Goal: Task Accomplishment & Management: Manage account settings

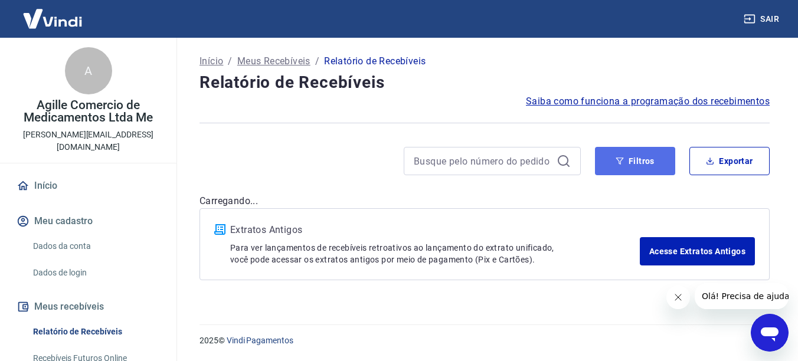
click at [643, 166] on button "Filtros" at bounding box center [635, 161] width 80 height 28
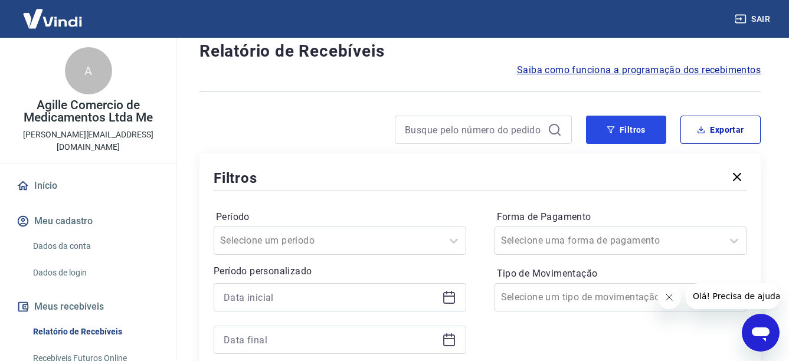
scroll to position [118, 0]
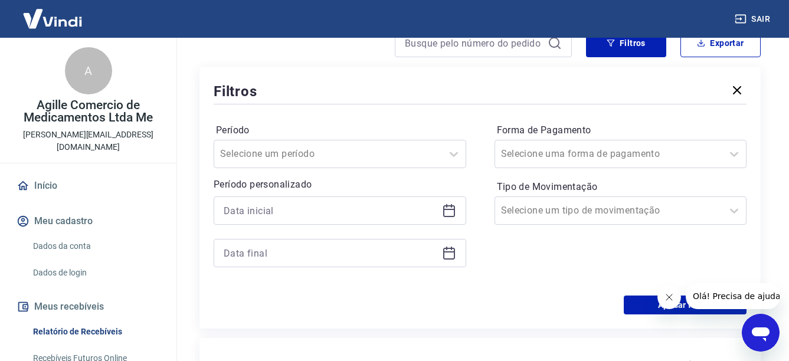
click at [444, 210] on icon at bounding box center [449, 209] width 12 height 1
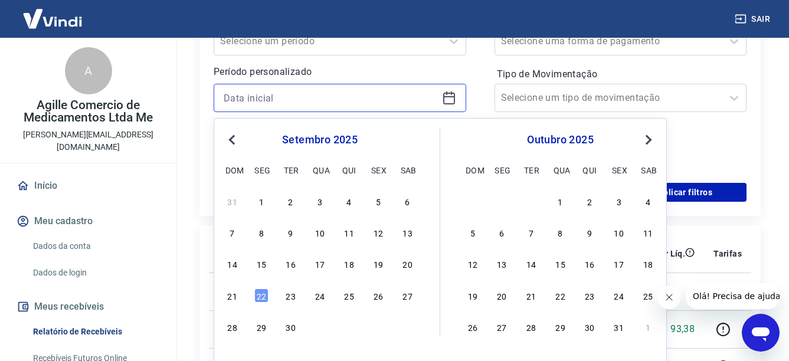
scroll to position [236, 0]
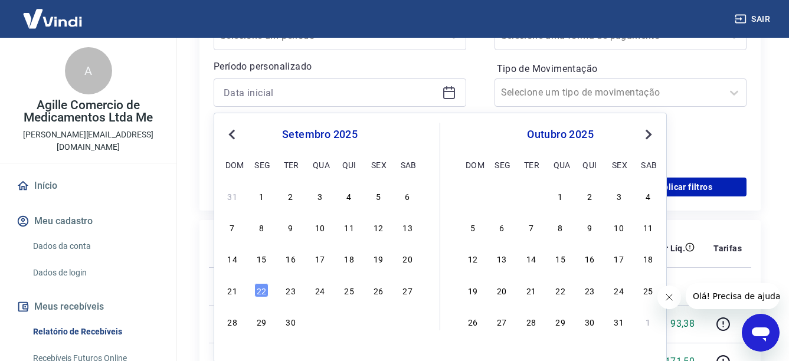
drag, startPoint x: 261, startPoint y: 287, endPoint x: 476, endPoint y: 117, distance: 274.4
click at [261, 287] on div "22" at bounding box center [261, 290] width 14 height 14
type input "[DATE]"
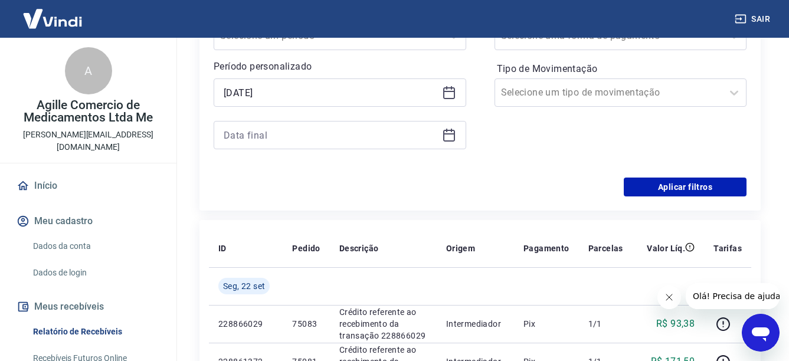
click at [446, 132] on icon at bounding box center [449, 135] width 14 height 14
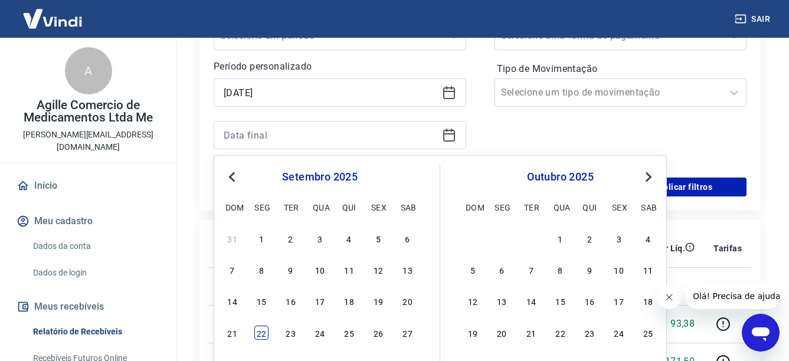
click at [265, 331] on div "22" at bounding box center [261, 333] width 14 height 14
type input "[DATE]"
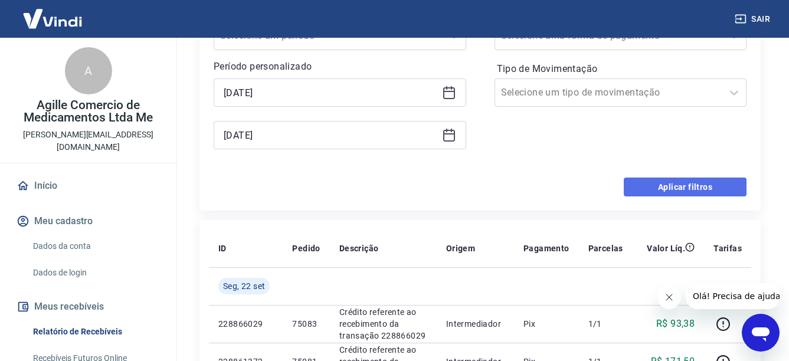
click at [721, 189] on button "Aplicar filtros" at bounding box center [685, 187] width 123 height 19
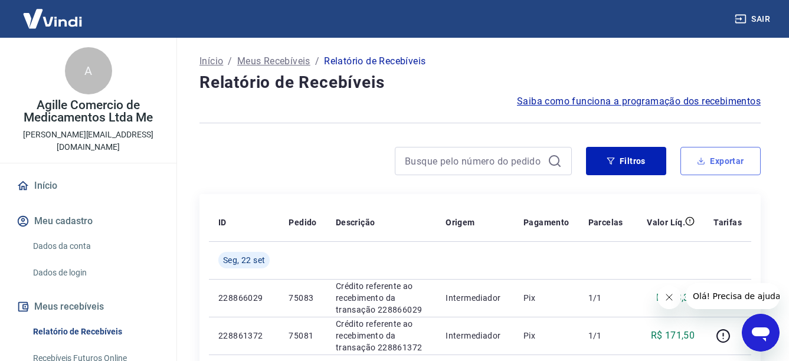
click at [741, 168] on button "Exportar" at bounding box center [721, 161] width 80 height 28
type input "[DATE]"
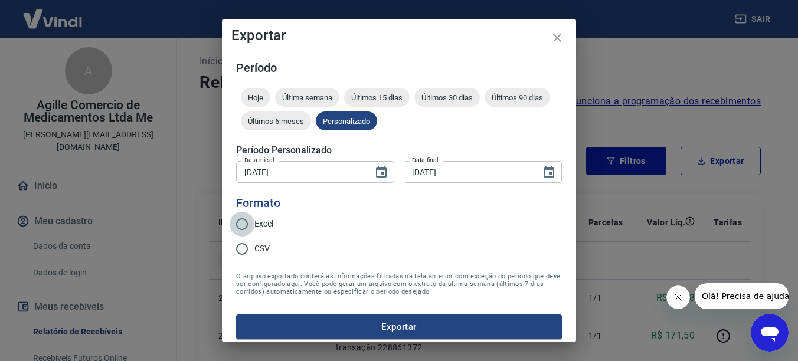
click at [243, 218] on input "Excel" at bounding box center [242, 224] width 25 height 25
radio input "true"
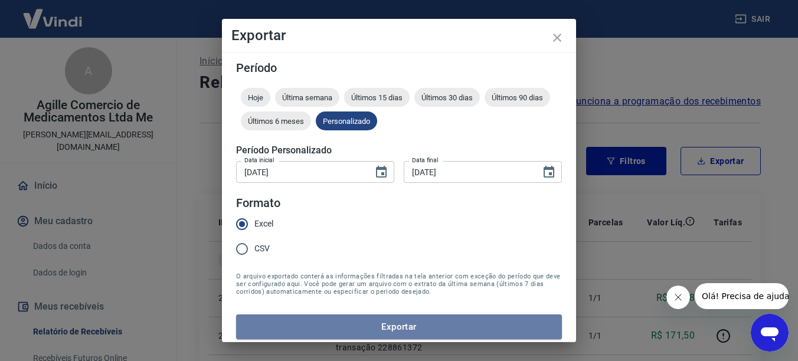
drag, startPoint x: 400, startPoint y: 323, endPoint x: 370, endPoint y: 272, distance: 59.7
click at [400, 324] on button "Exportar" at bounding box center [399, 327] width 326 height 25
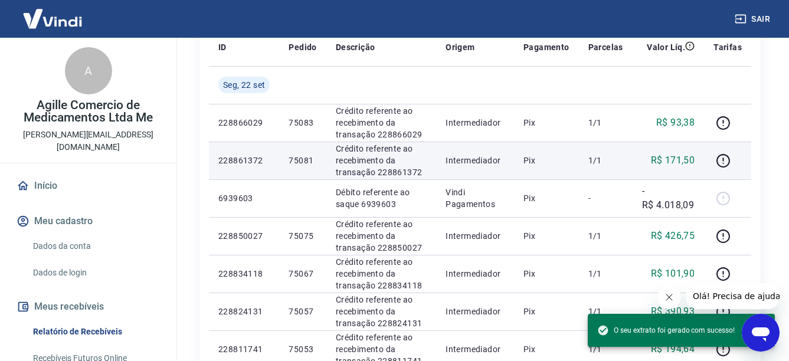
scroll to position [177, 0]
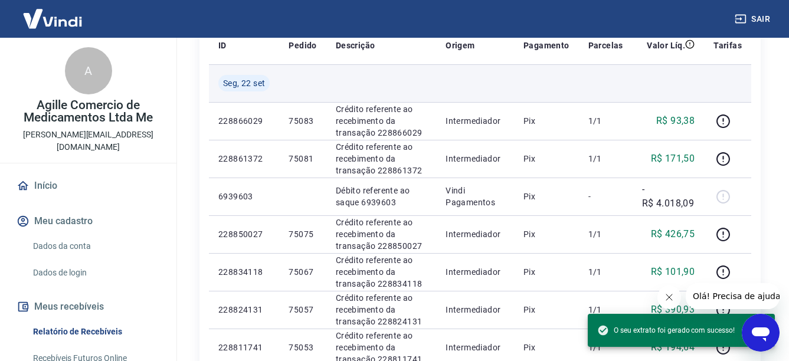
drag, startPoint x: 415, startPoint y: 81, endPoint x: 429, endPoint y: 77, distance: 14.2
click at [416, 81] on td at bounding box center [381, 83] width 110 height 38
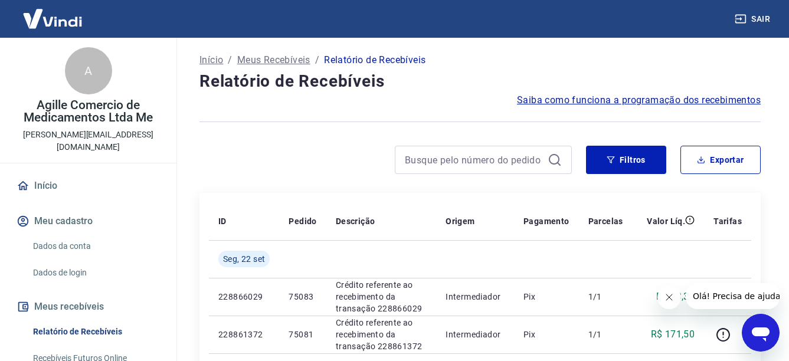
scroll to position [0, 0]
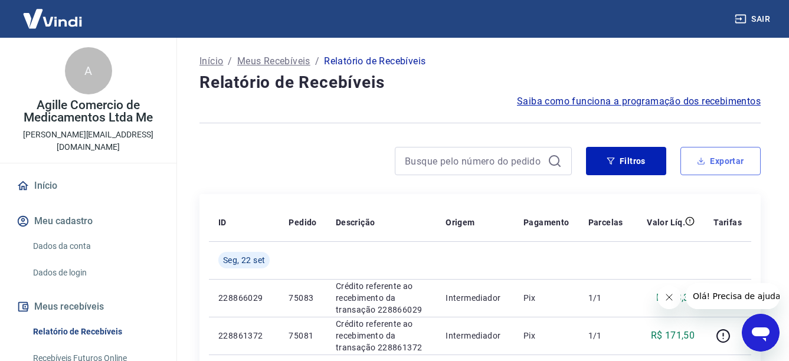
click at [739, 165] on button "Exportar" at bounding box center [721, 161] width 80 height 28
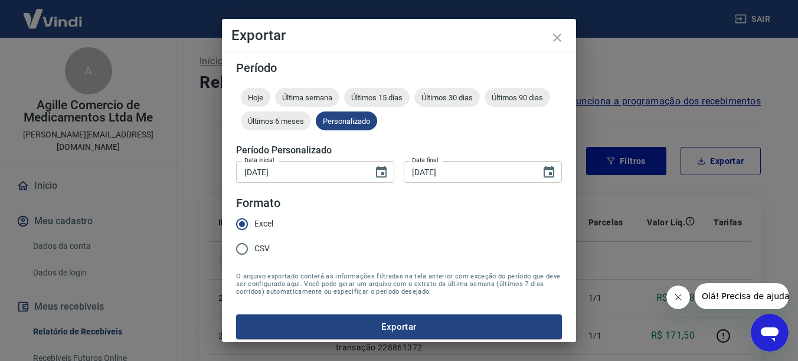
click at [391, 323] on button "Exportar" at bounding box center [399, 327] width 326 height 25
